Goal: Task Accomplishment & Management: Manage account settings

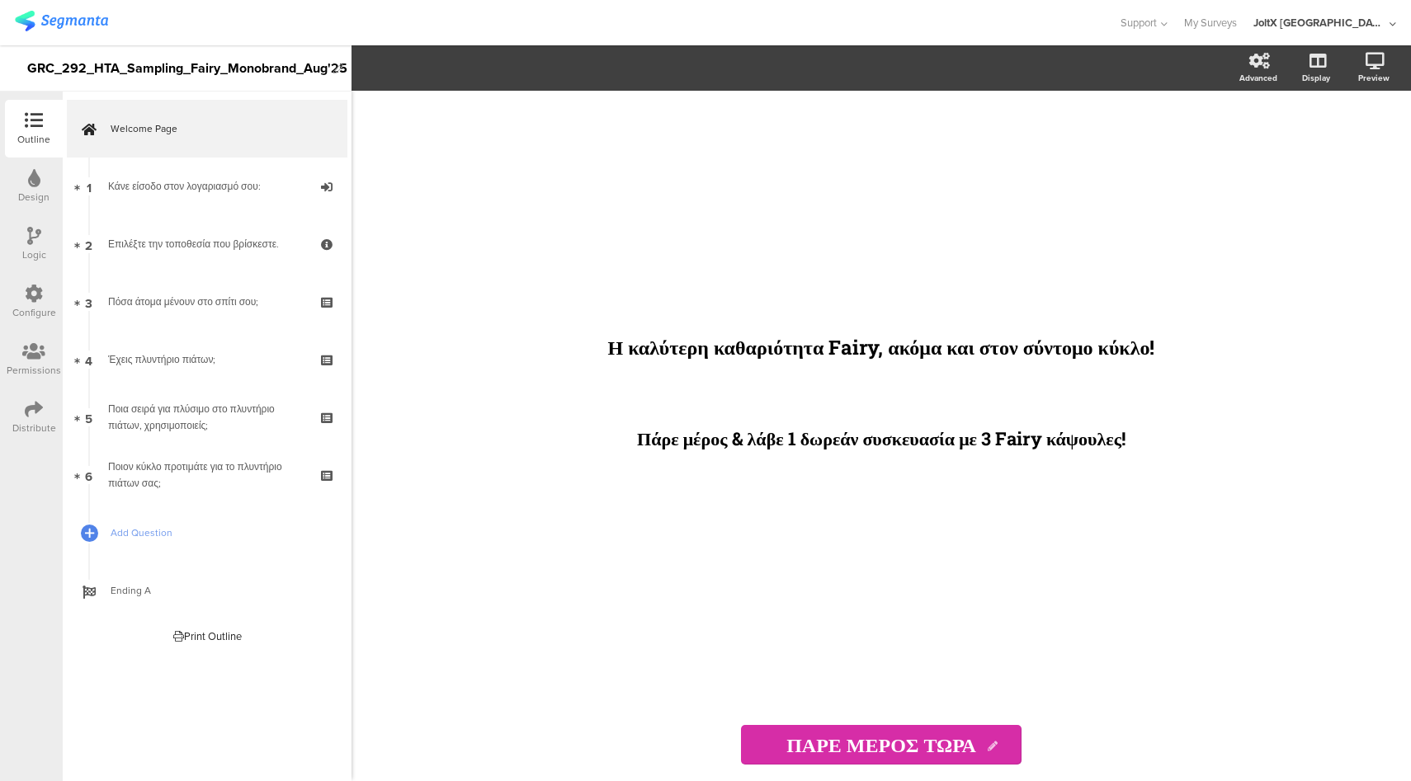
click at [1389, 21] on icon at bounding box center [1392, 24] width 7 height 12
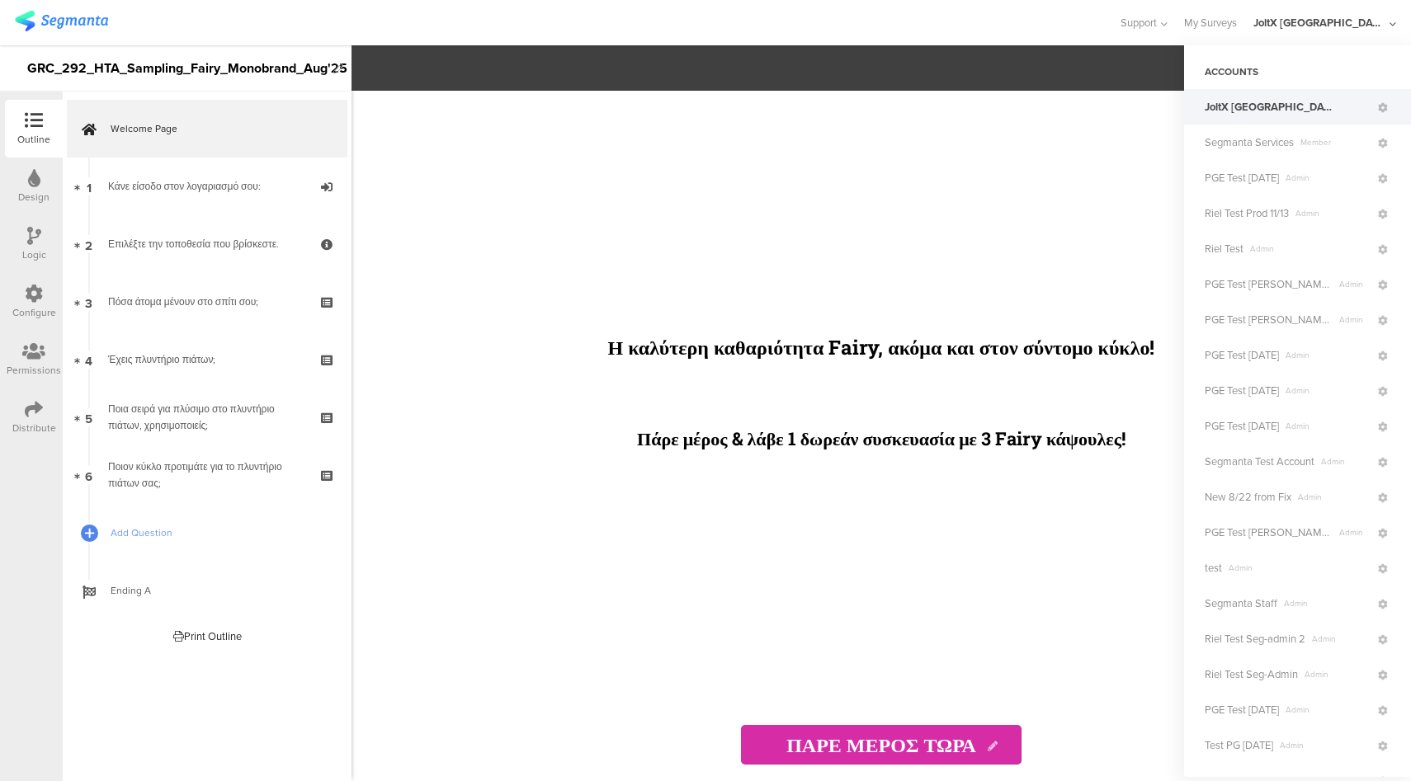
click at [879, 24] on div at bounding box center [559, 22] width 1088 height 27
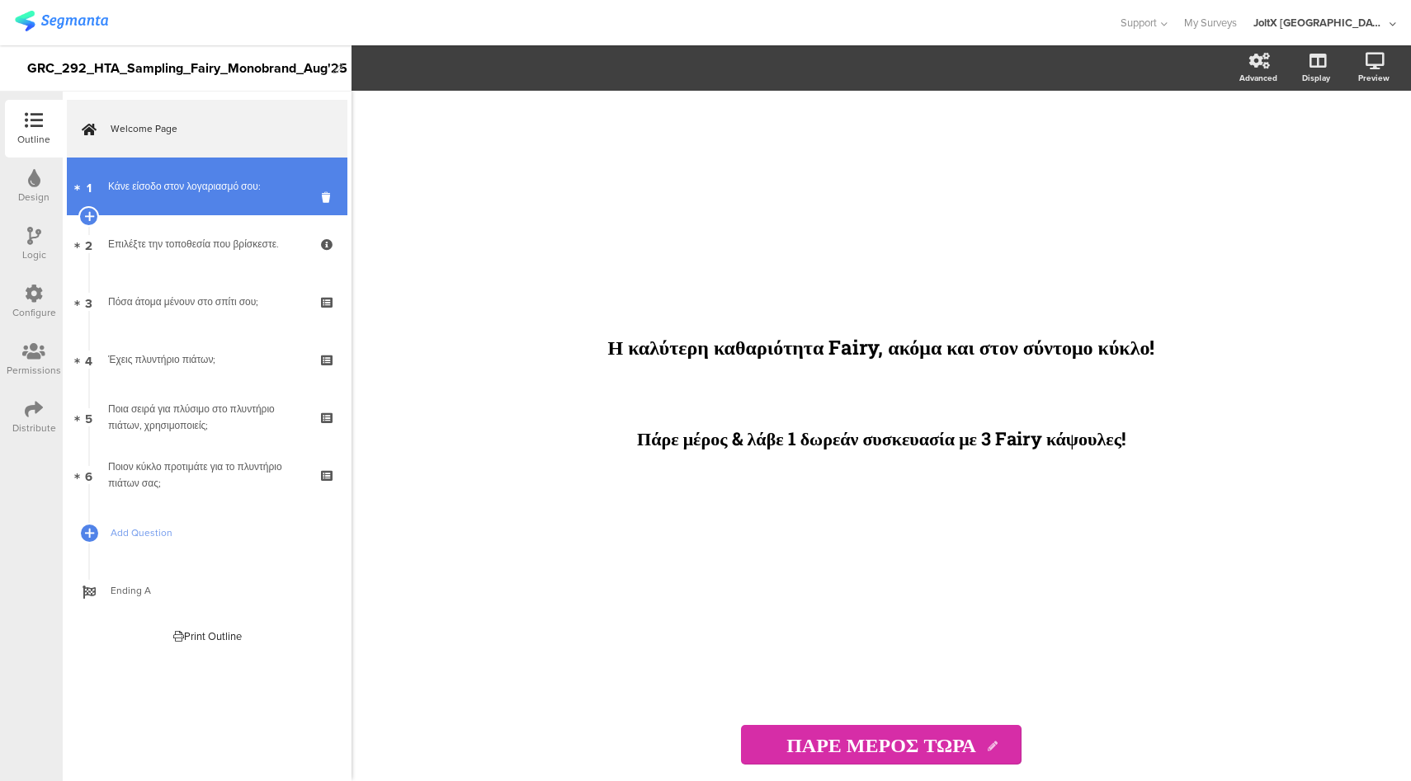
click at [225, 191] on div "Κάνε είσοδο στον λογαριασμό σου:" at bounding box center [206, 186] width 197 height 16
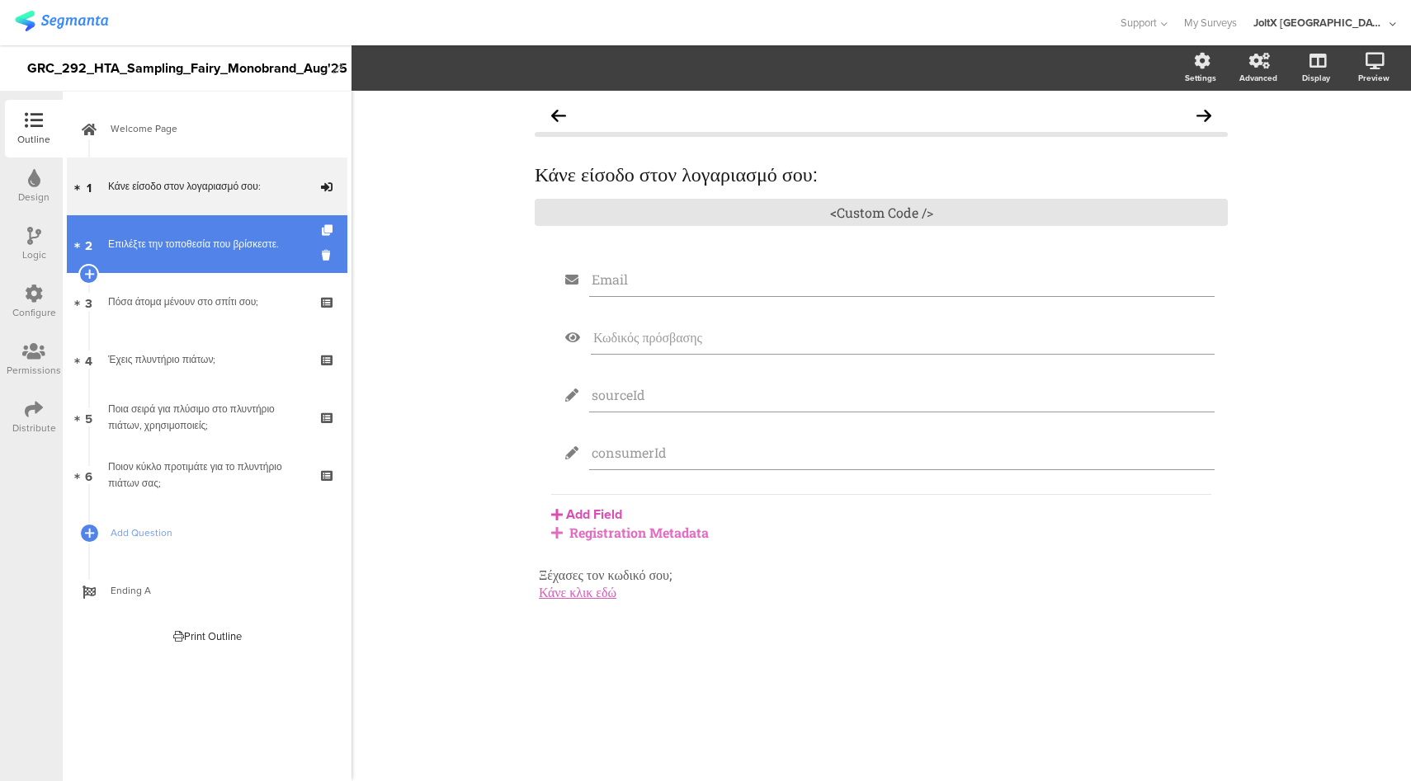
click at [205, 242] on div "Επιλέξτε την τοποθεσία που βρίσκεστε." at bounding box center [206, 244] width 197 height 16
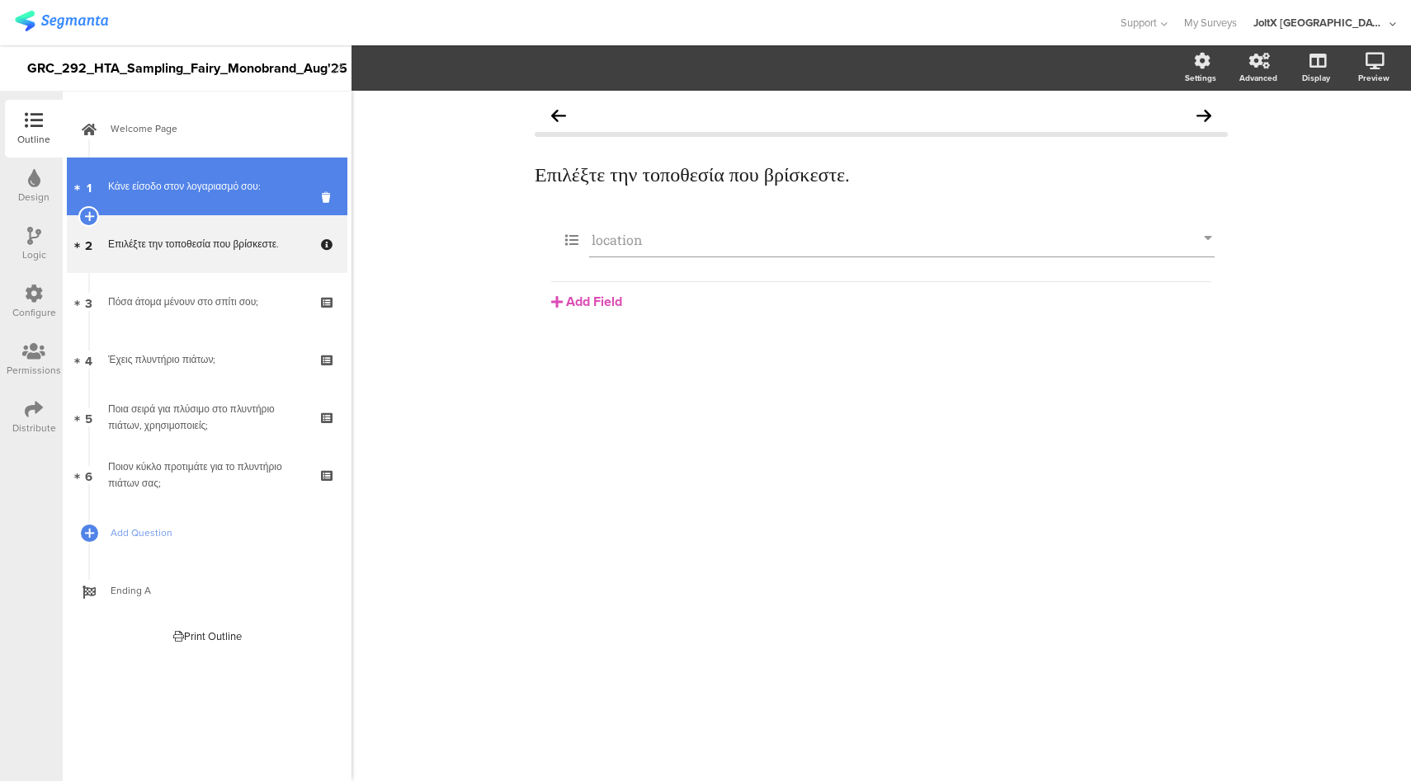
click at [231, 191] on div "Κάνε είσοδο στον λογαριασμό σου:" at bounding box center [206, 186] width 197 height 16
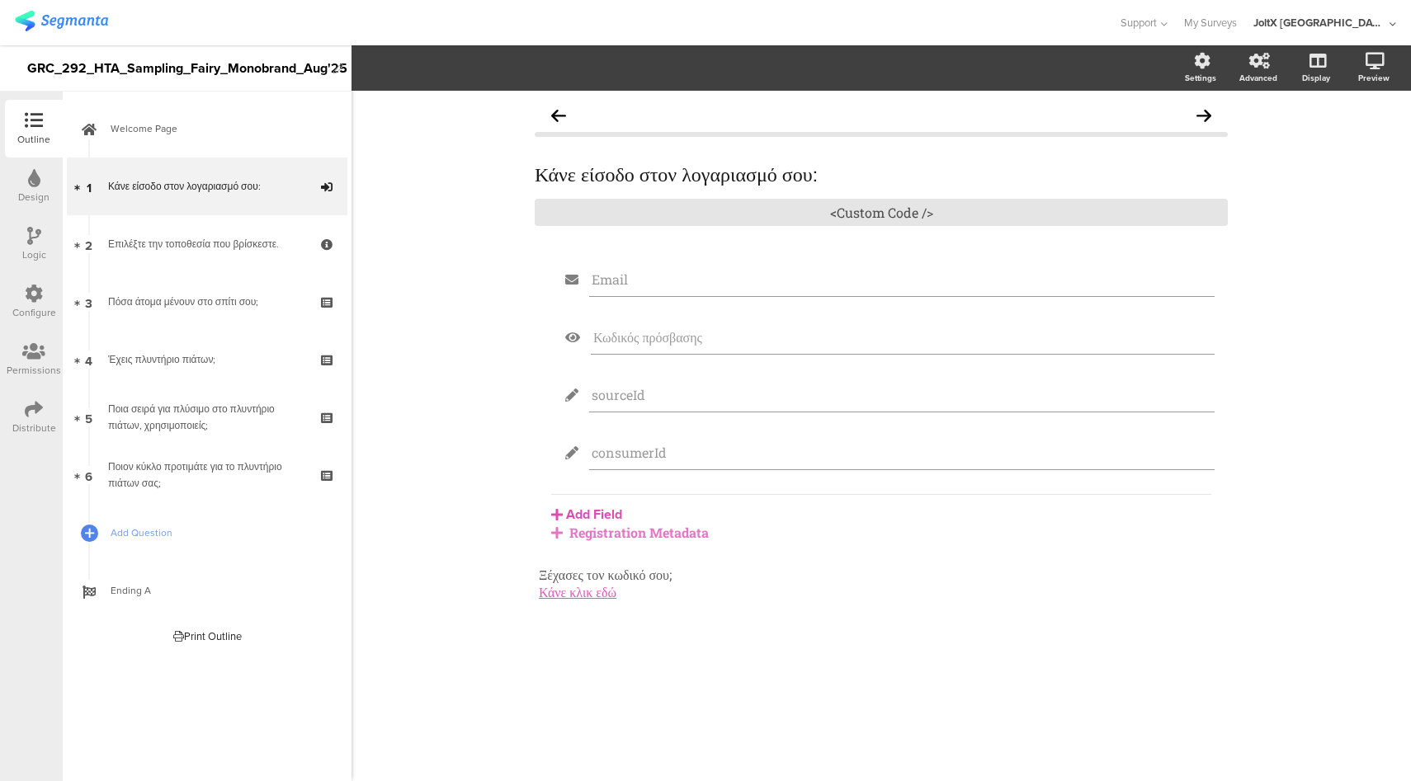
click at [629, 536] on div "Registration Metadata" at bounding box center [881, 532] width 660 height 17
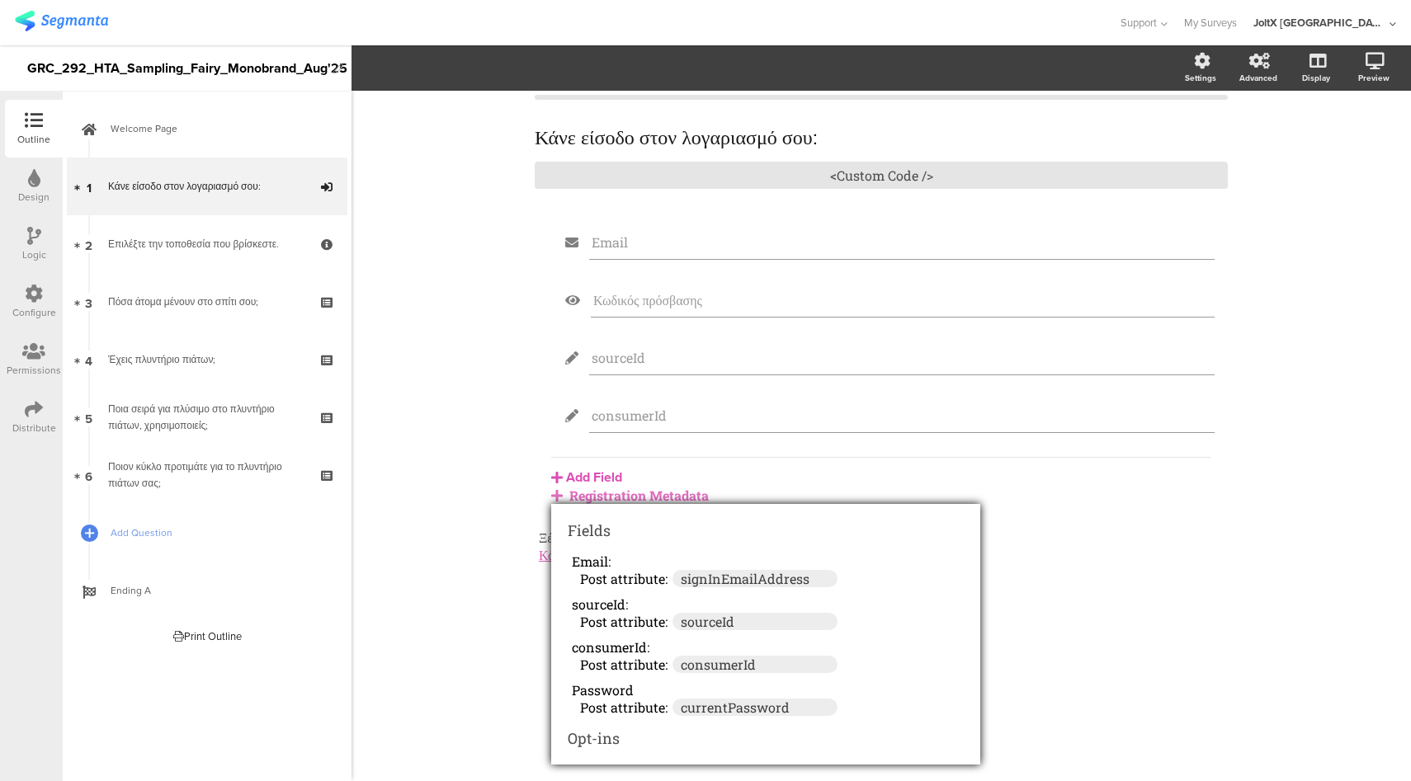
scroll to position [43, 0]
click at [28, 408] on icon at bounding box center [34, 409] width 18 height 18
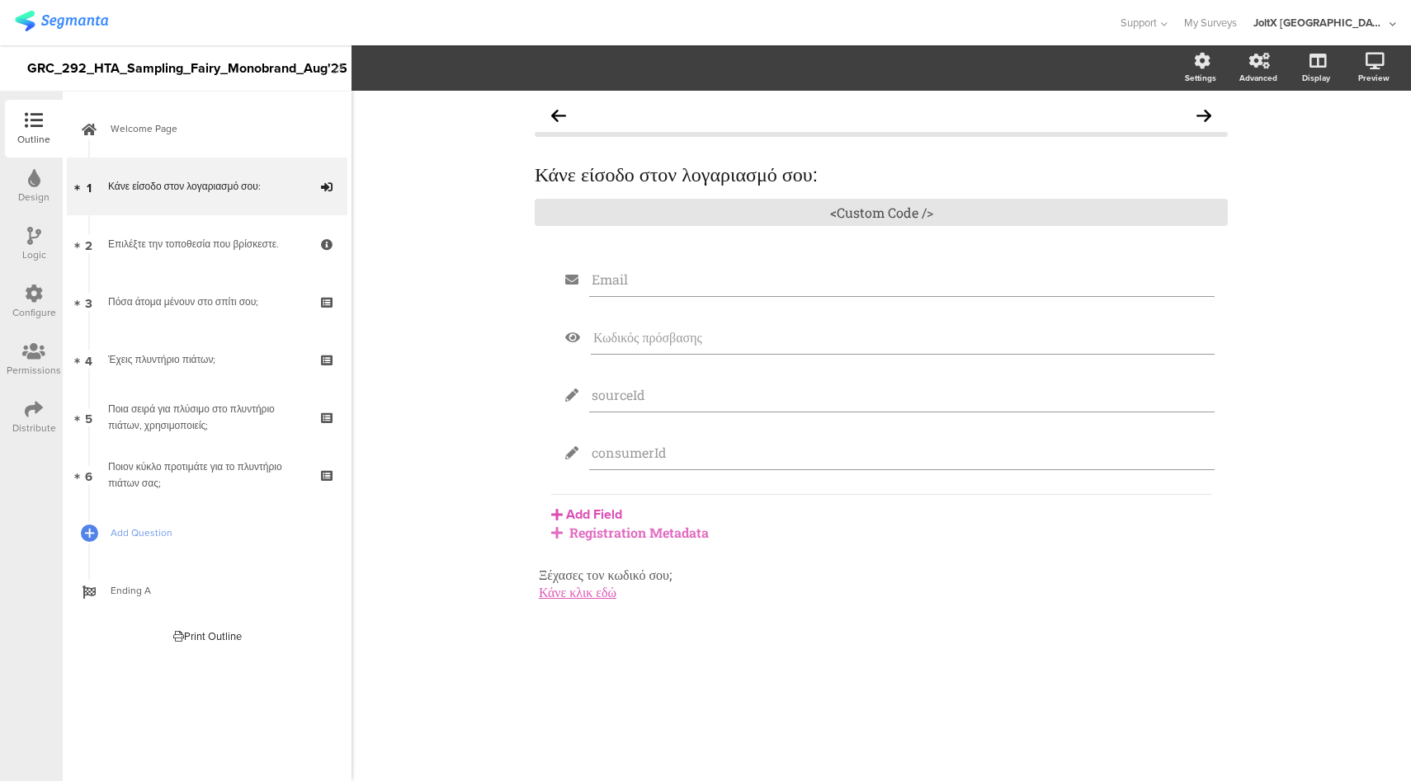
scroll to position [0, 0]
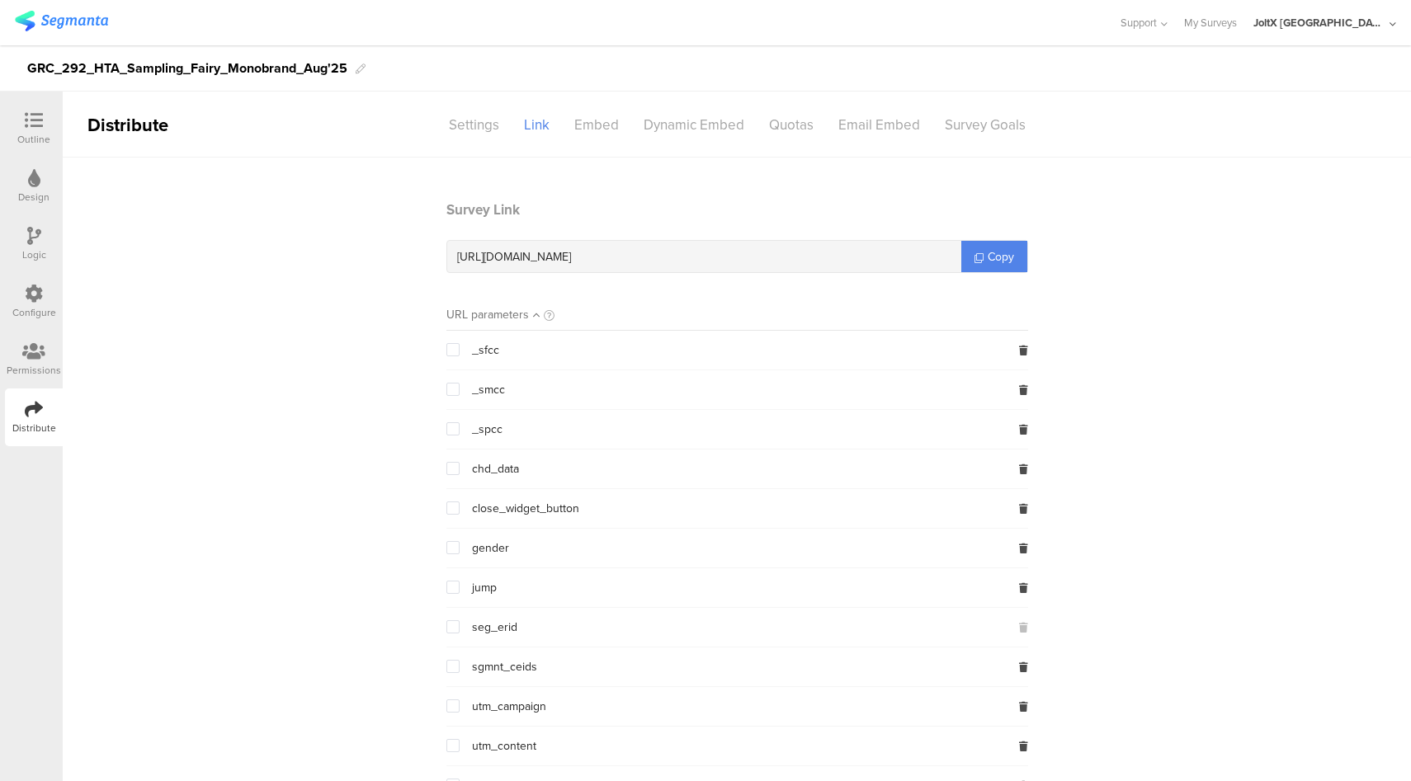
click at [1367, 21] on div "JoltX [GEOGRAPHIC_DATA]" at bounding box center [1319, 23] width 132 height 16
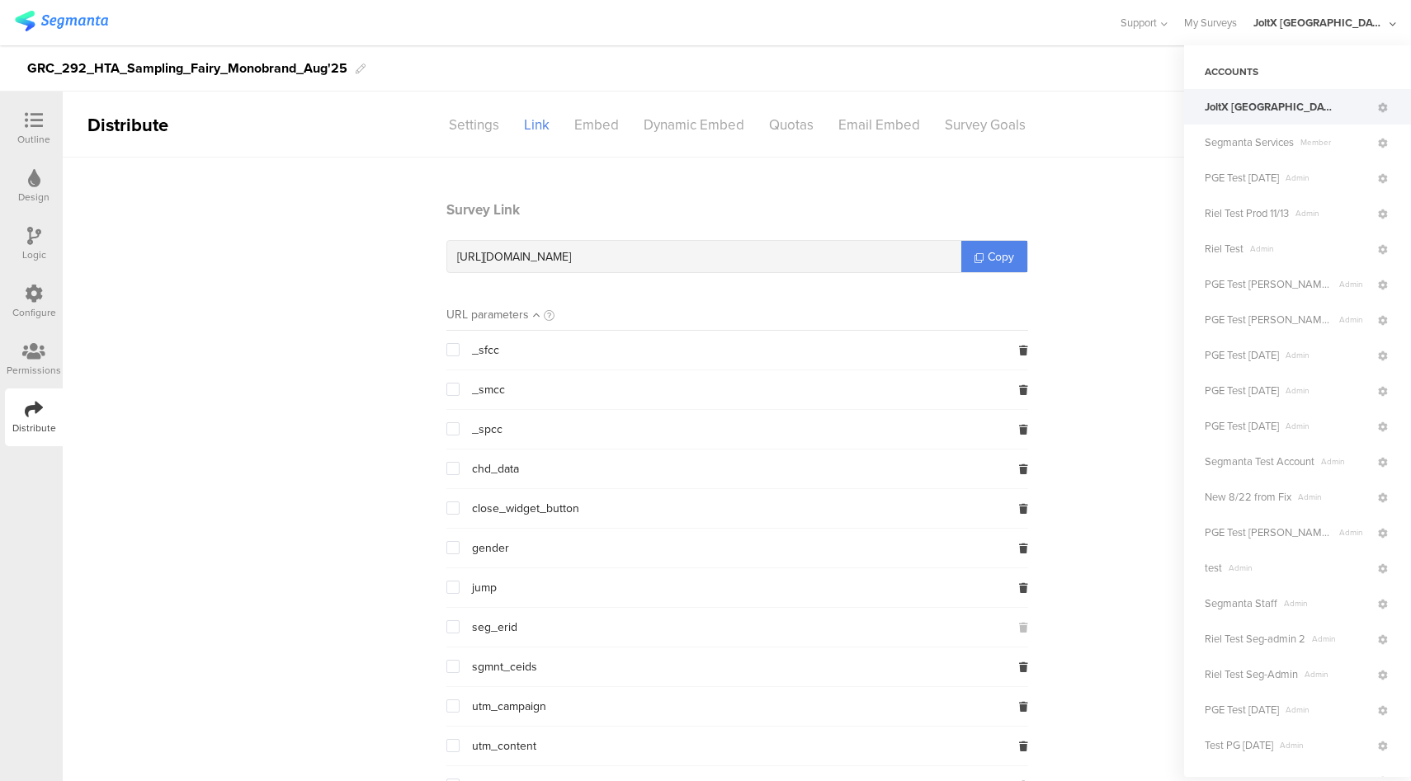
click at [370, 290] on section "Survey Link https://pgsurveys.segmanta.com/affac9 Copy URL parameters _sfcc _sm…" at bounding box center [737, 550] width 1348 height 700
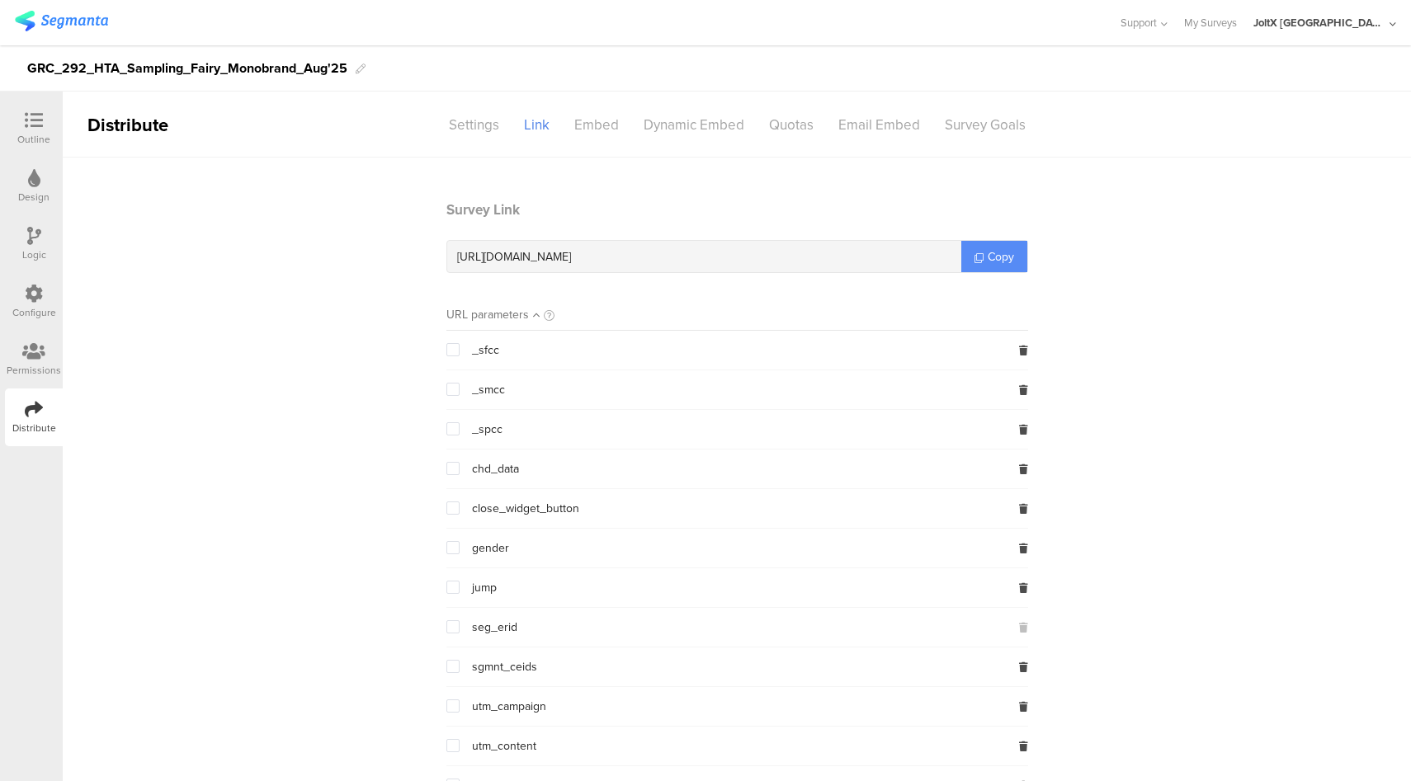
click at [1012, 264] on link "Copy" at bounding box center [994, 256] width 66 height 31
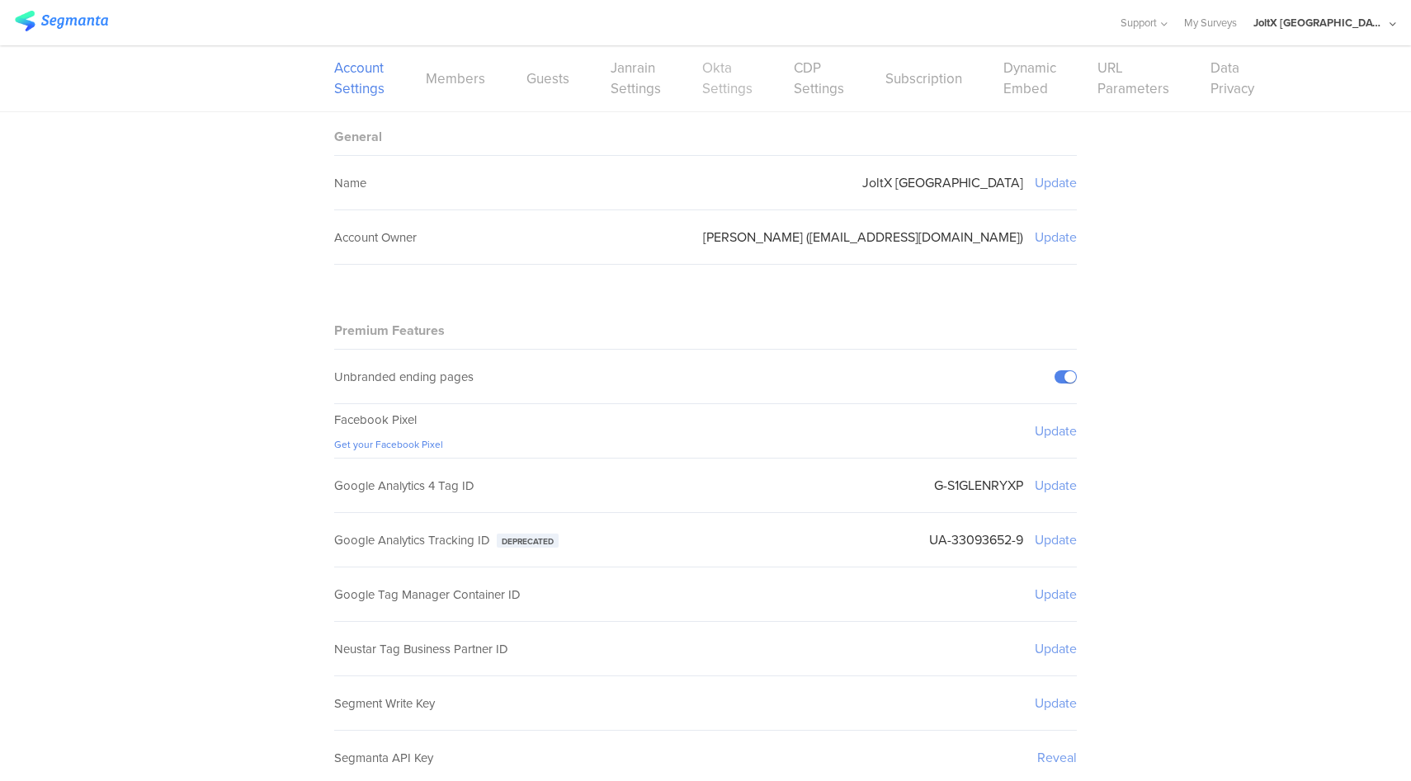
click at [707, 88] on link "Okta Settings" at bounding box center [727, 78] width 50 height 41
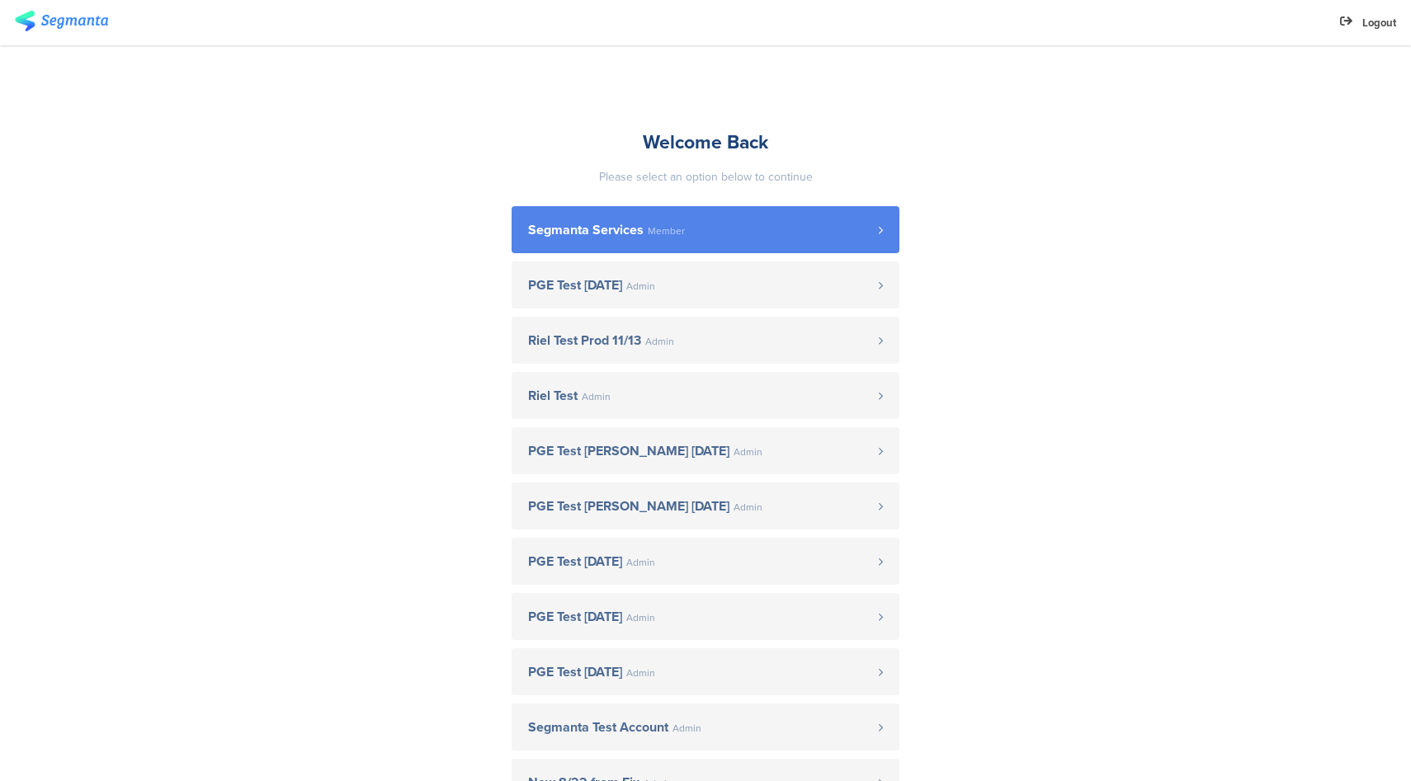
click at [583, 237] on span "Segmanta Services" at bounding box center [585, 230] width 115 height 13
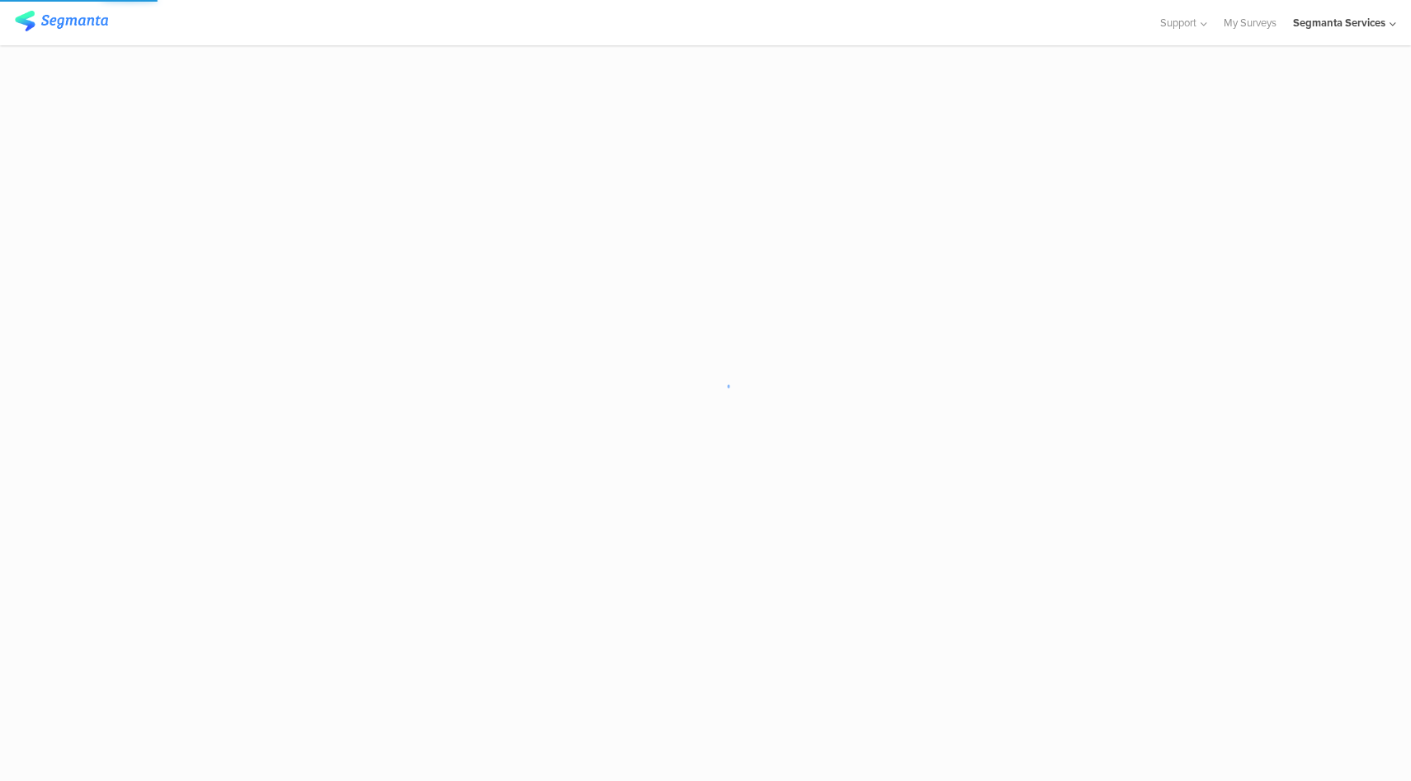
click at [1349, 21] on div "Segmanta Services" at bounding box center [1339, 23] width 92 height 16
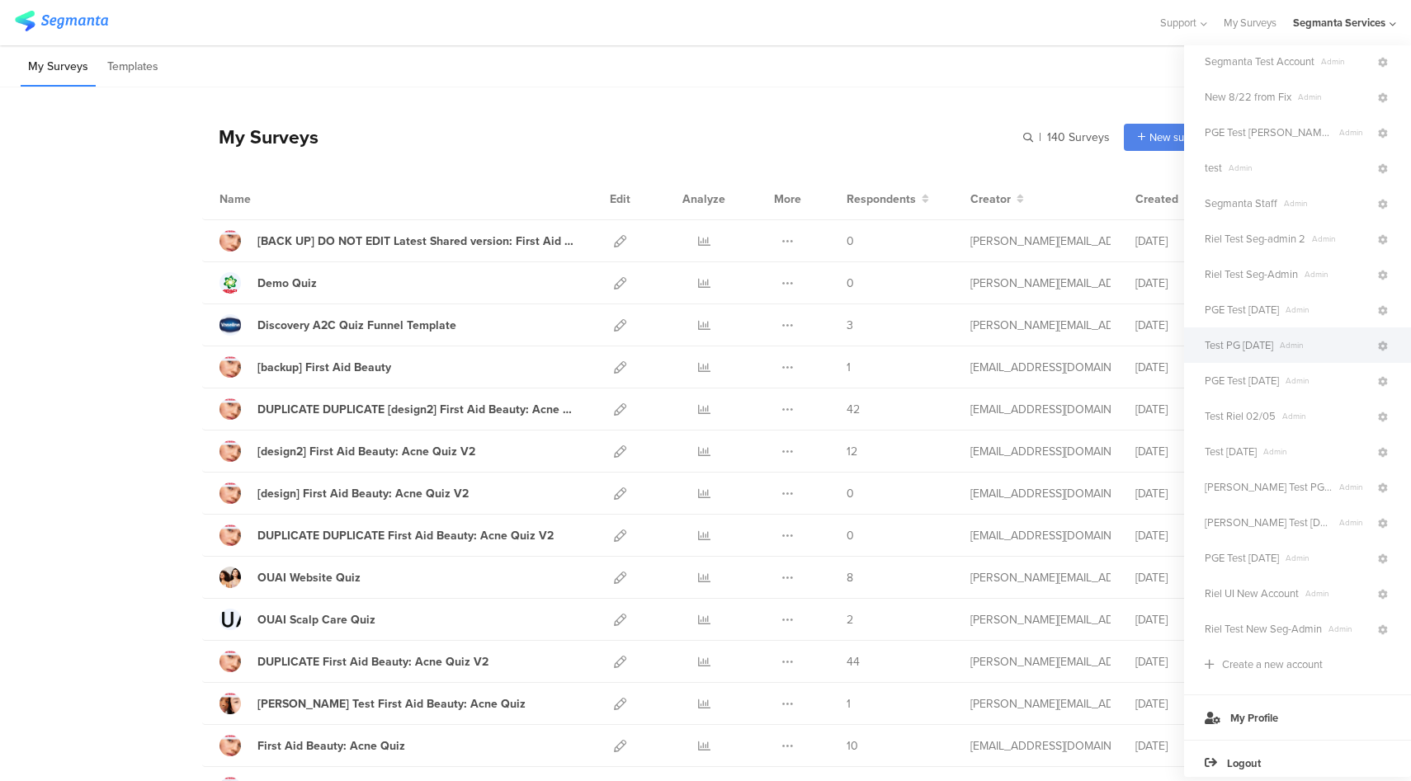
scroll to position [351, 0]
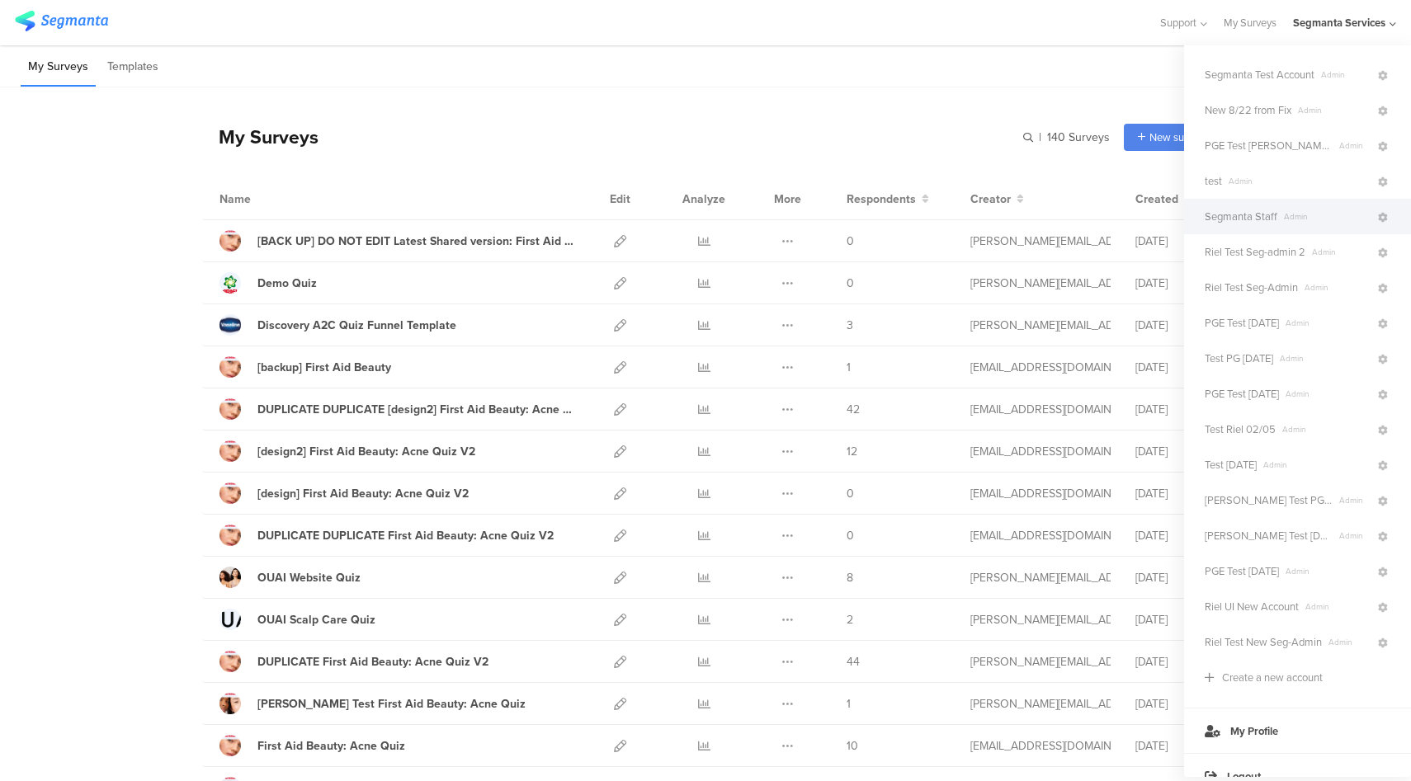
click at [1265, 217] on span "Segmanta Staff" at bounding box center [1240, 217] width 73 height 16
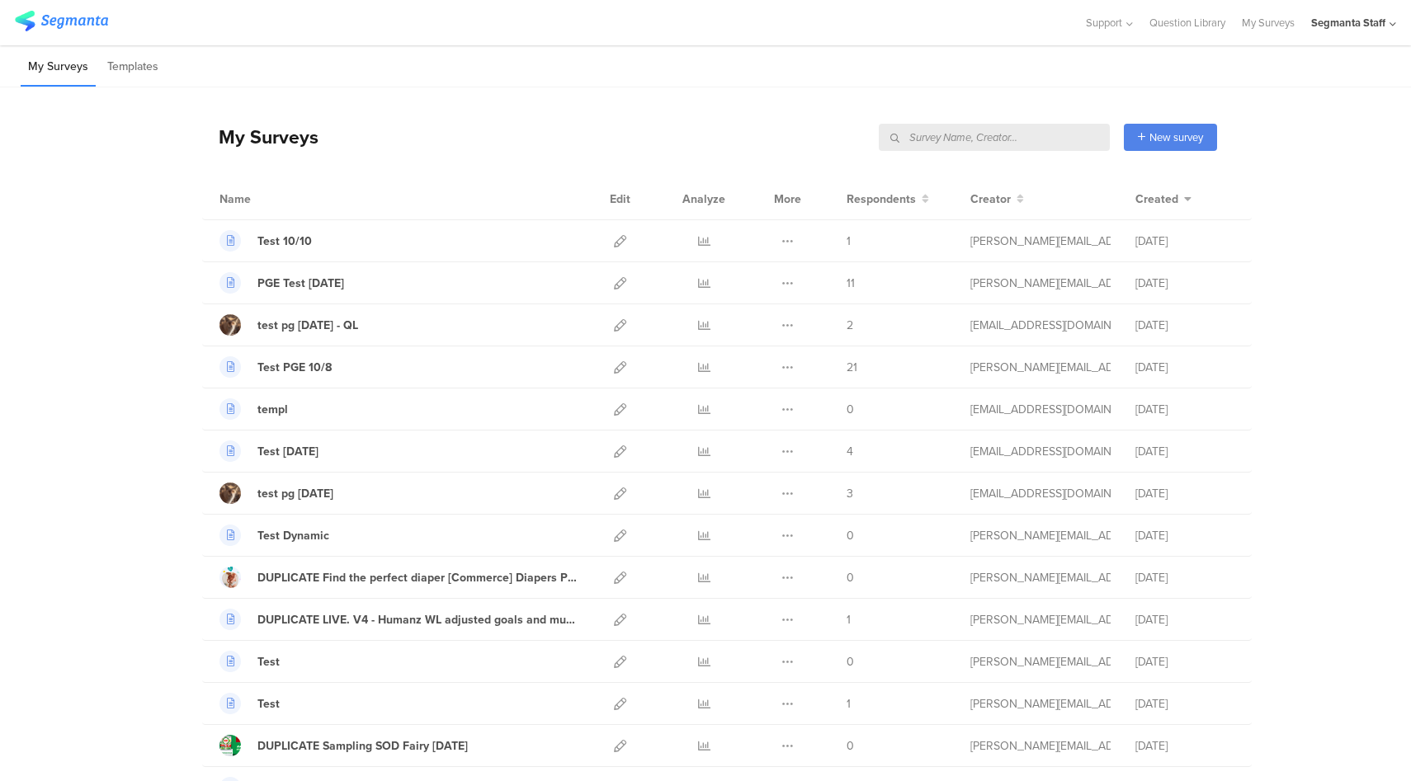
click at [1034, 141] on input "text" at bounding box center [994, 137] width 231 height 27
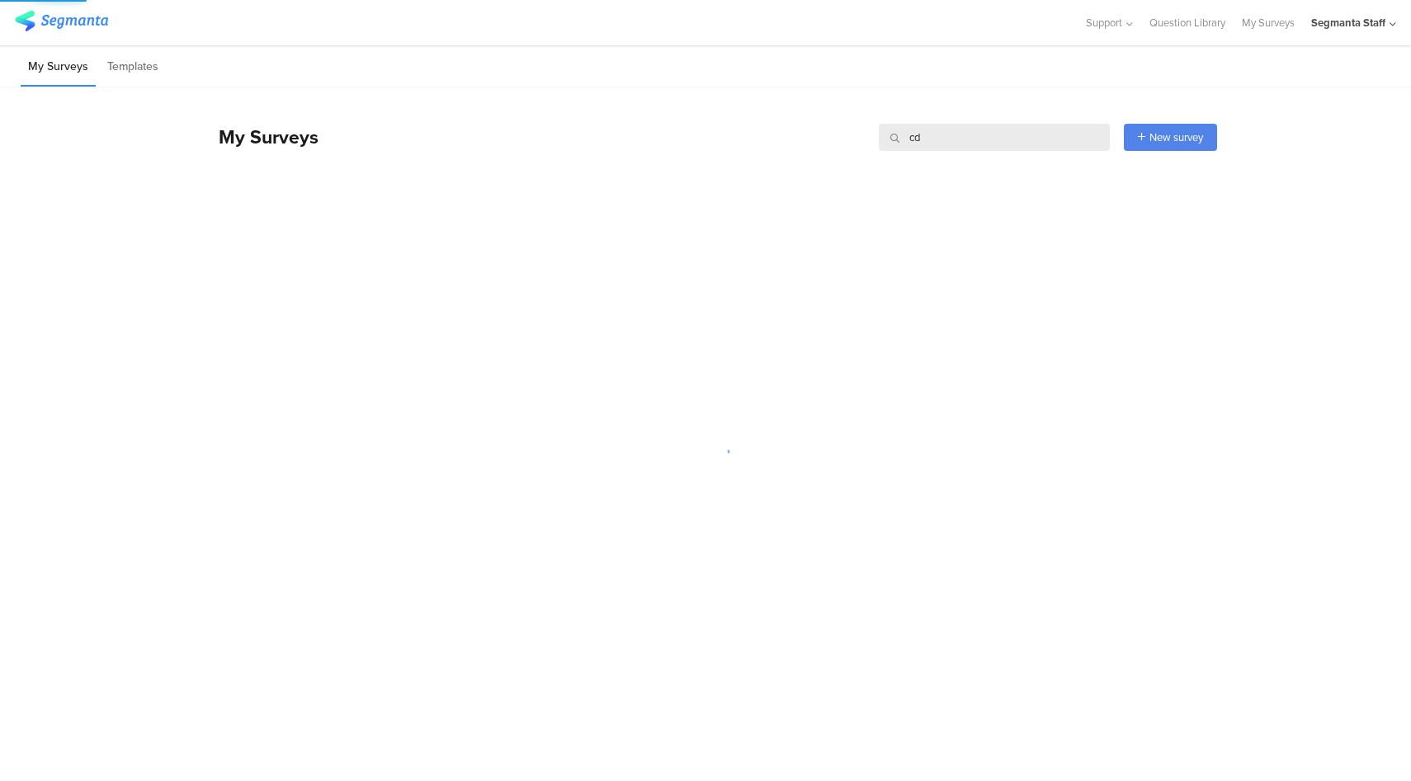
type input "c"
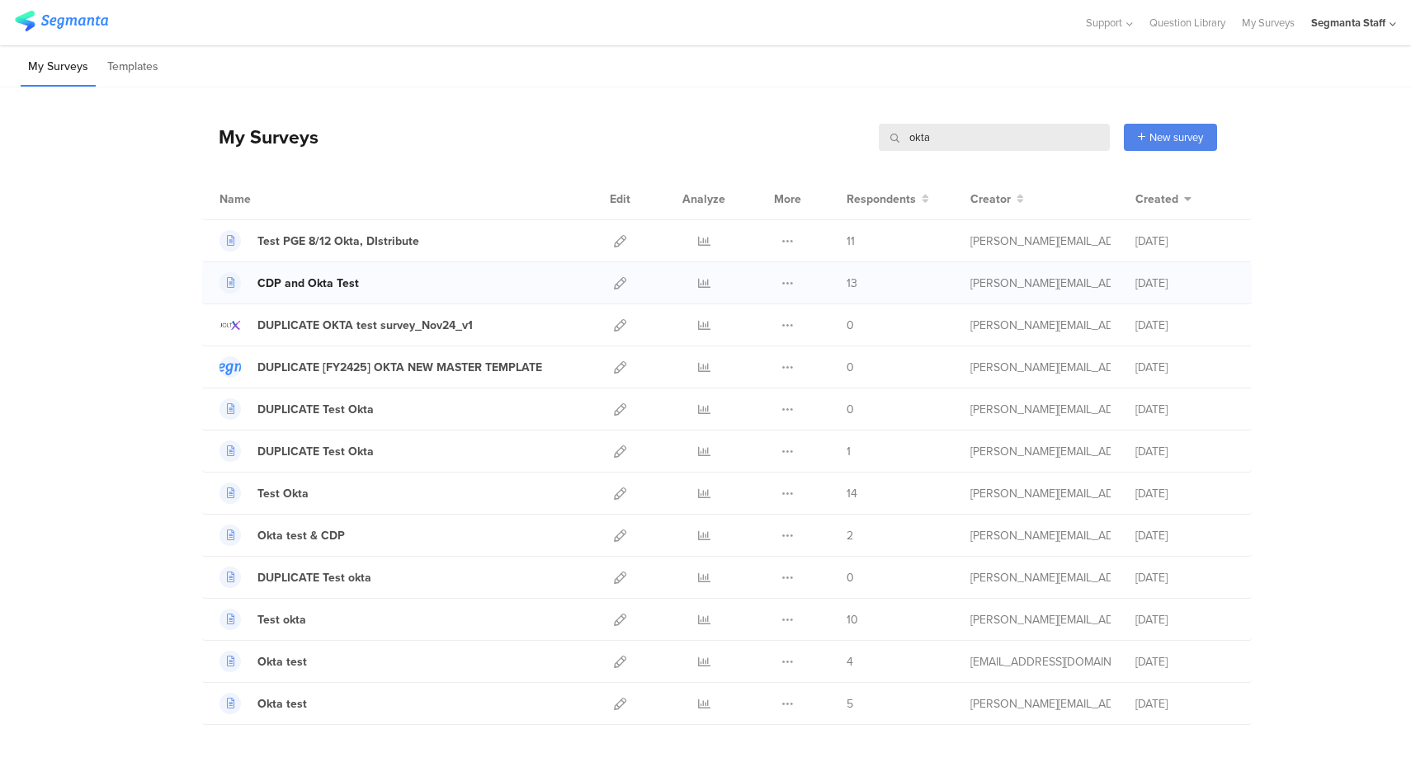
type input "okta"
click at [297, 284] on div "CDP and Okta Test" at bounding box center [307, 283] width 101 height 17
